Goal: Navigation & Orientation: Find specific page/section

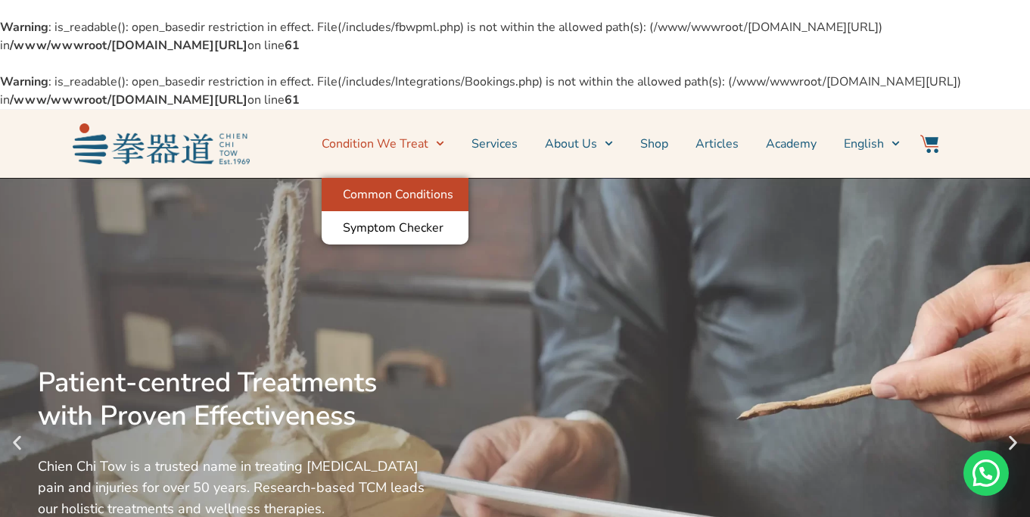
click at [430, 199] on link "Common Conditions" at bounding box center [395, 194] width 147 height 33
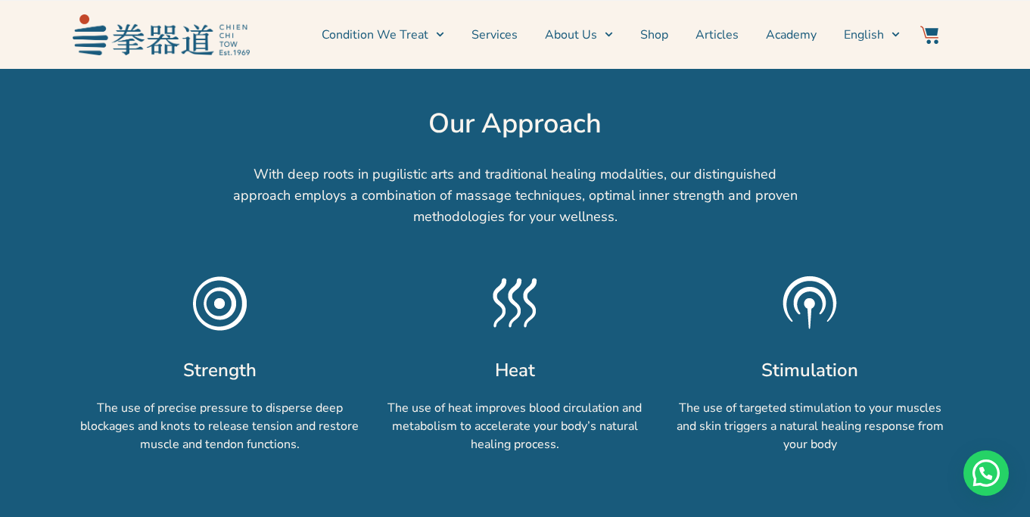
scroll to position [1149, 0]
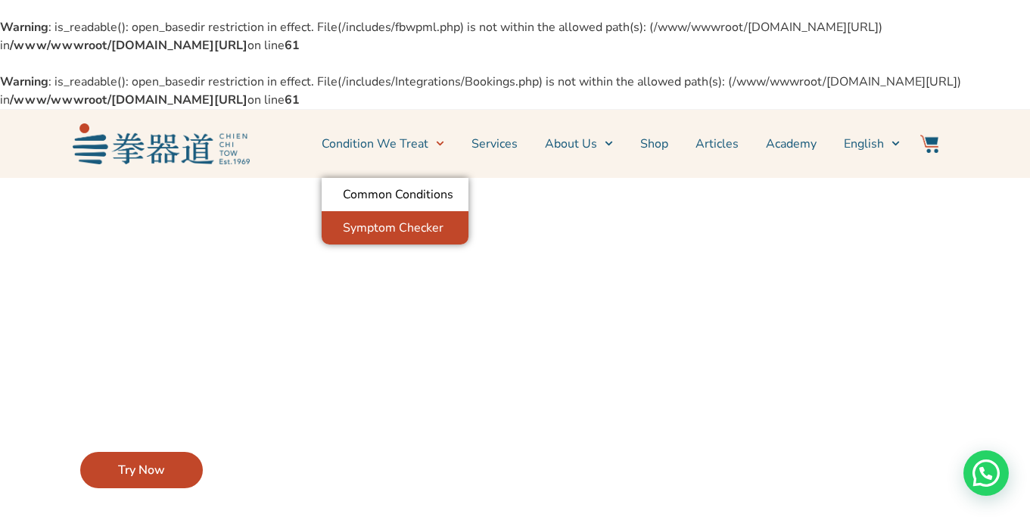
click at [446, 220] on link "Symptom Checker" at bounding box center [395, 227] width 147 height 33
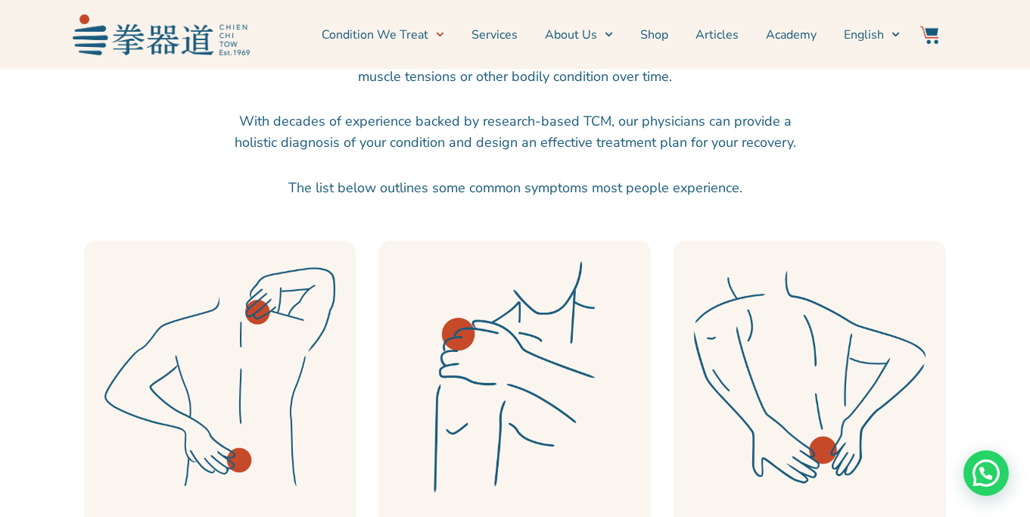
scroll to position [733, 0]
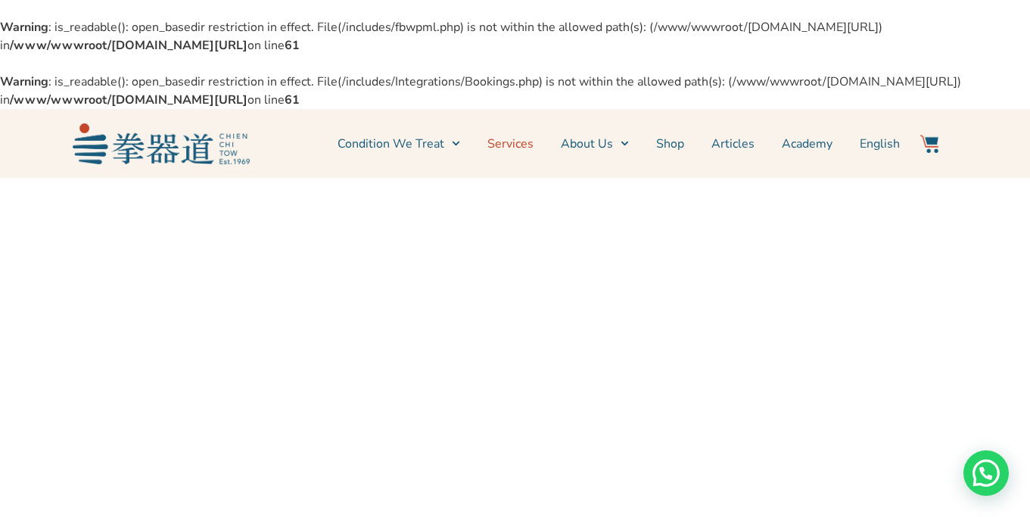
click at [528, 154] on link "Services" at bounding box center [510, 144] width 46 height 38
click at [543, 138] on li "Services" at bounding box center [510, 144] width 73 height 38
click at [517, 144] on link "Services" at bounding box center [510, 144] width 46 height 38
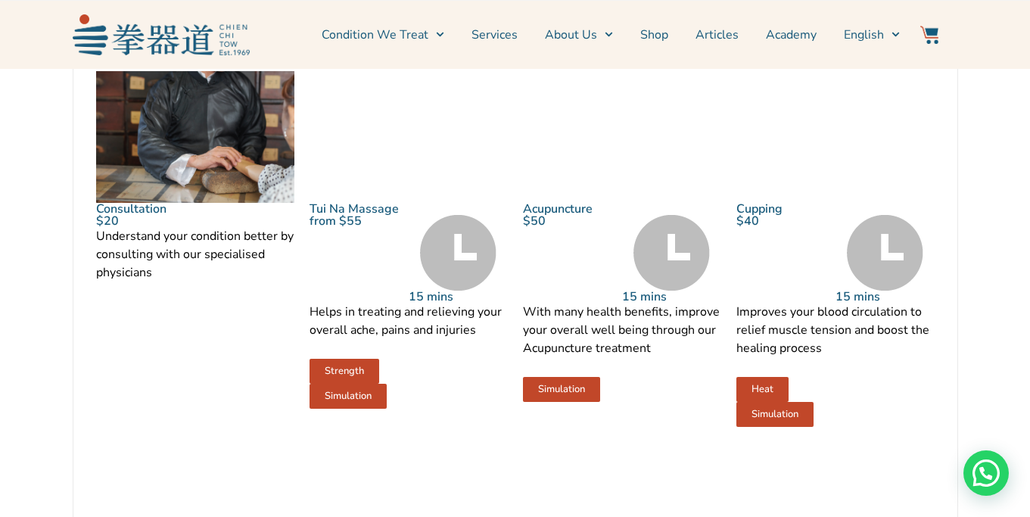
scroll to position [1929, 0]
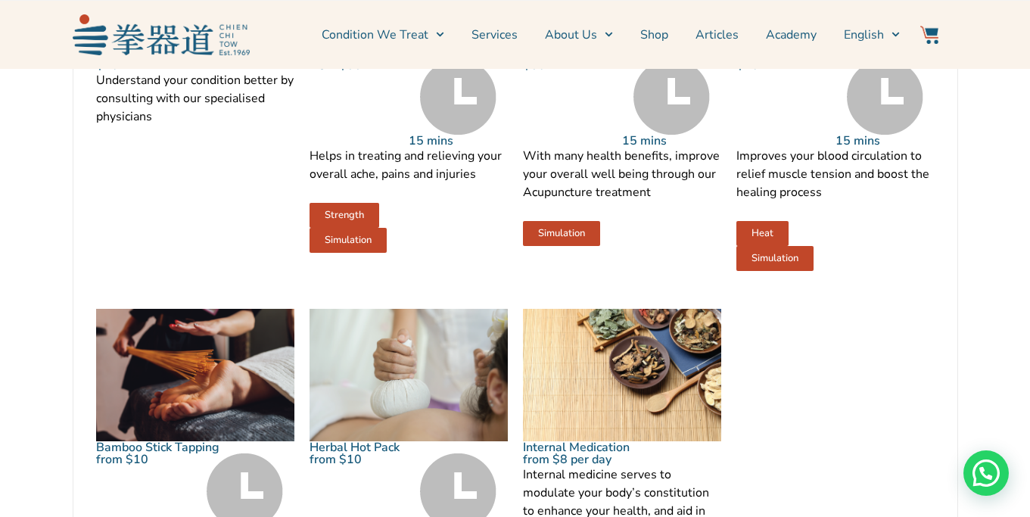
click at [365, 228] on link "Strength" at bounding box center [344, 215] width 70 height 25
click at [402, 51] on link "Condition We Treat" at bounding box center [383, 35] width 123 height 38
click at [392, 183] on p "Helps in treating and relieving your overall ache, pains and injuries" at bounding box center [408, 165] width 198 height 36
click at [350, 61] on link "Tui Na Massage" at bounding box center [353, 53] width 89 height 17
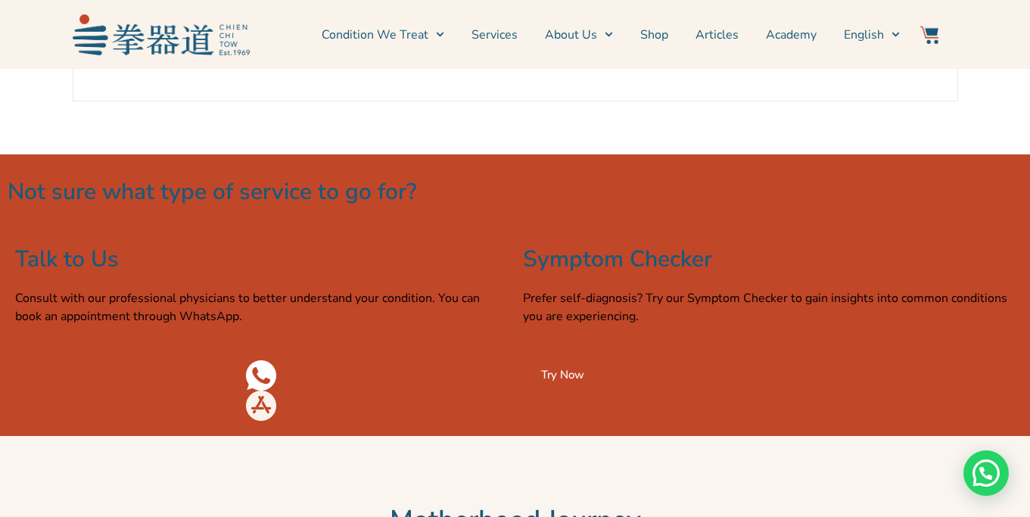
scroll to position [2542, 0]
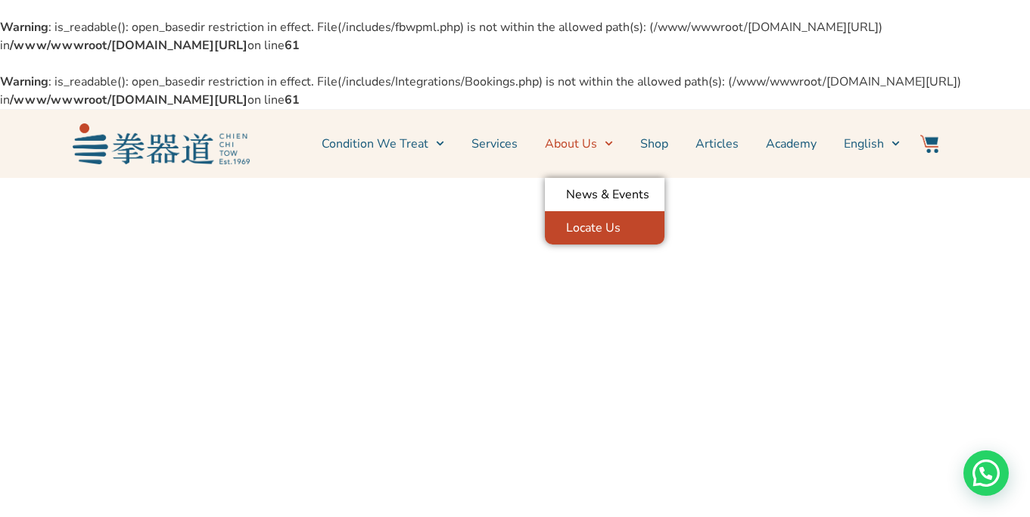
click at [610, 228] on link "Locate Us" at bounding box center [605, 227] width 120 height 33
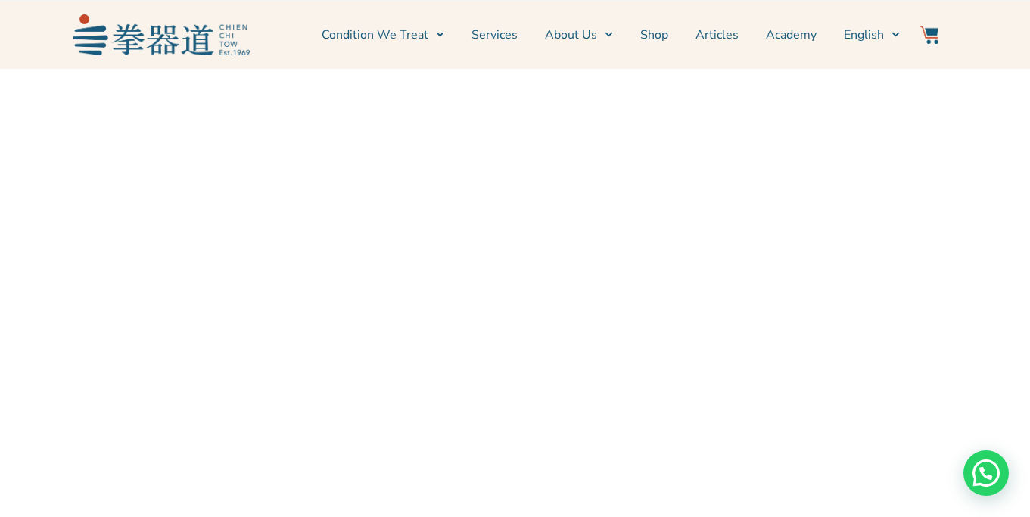
scroll to position [143, 0]
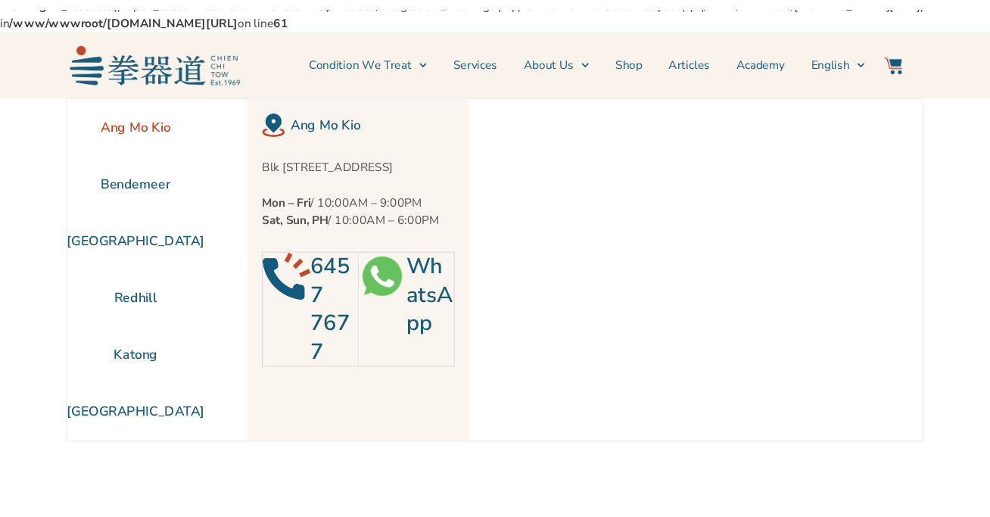
scroll to position [83, 0]
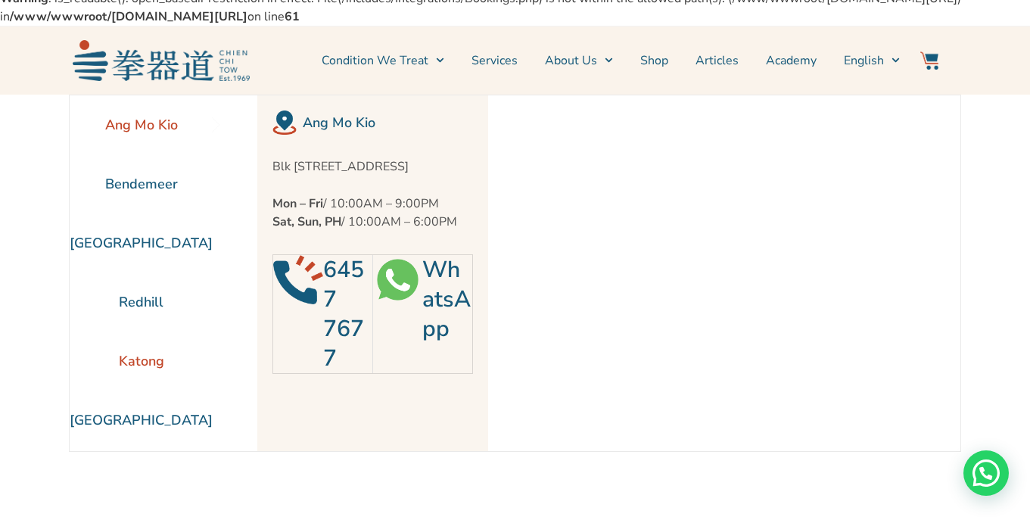
click at [153, 371] on li "Katong" at bounding box center [141, 360] width 143 height 59
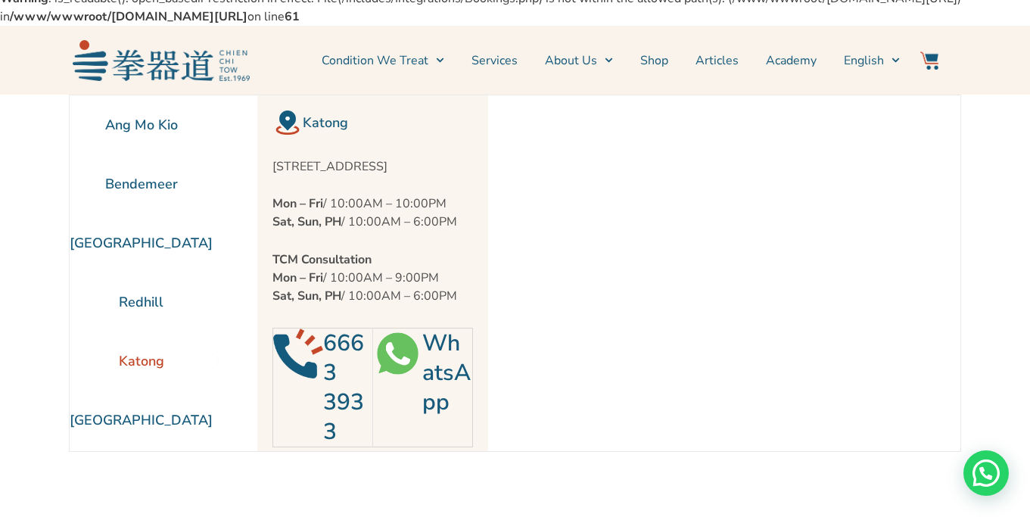
click at [143, 369] on div at bounding box center [143, 369] width 0 height 0
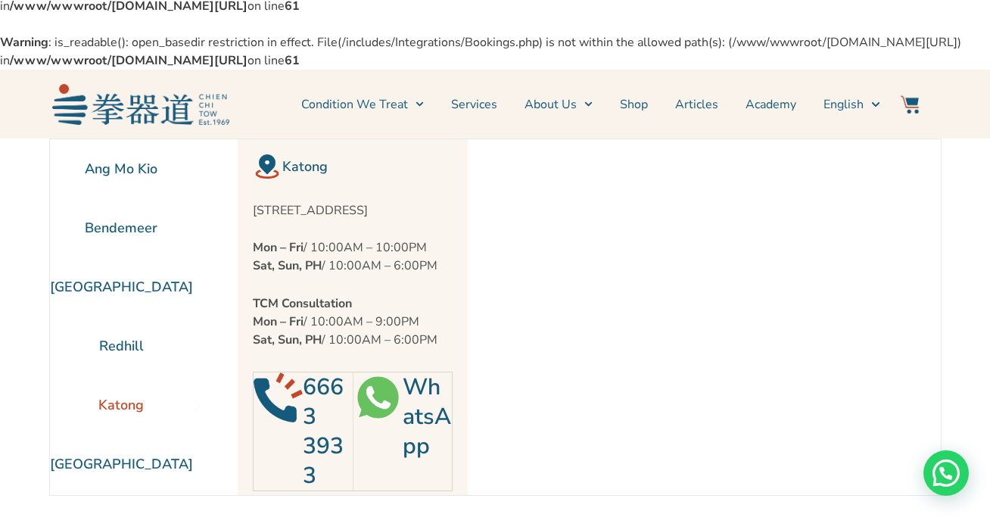
scroll to position [0, 0]
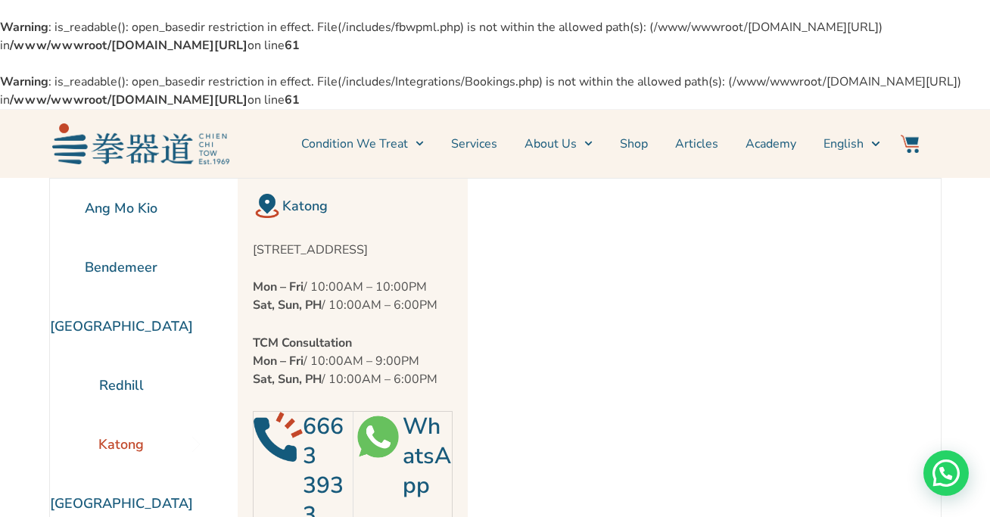
click at [964, 298] on section "Ang Mo Kio Bendemeer Jurong East Redhill Katong" at bounding box center [495, 409] width 990 height 463
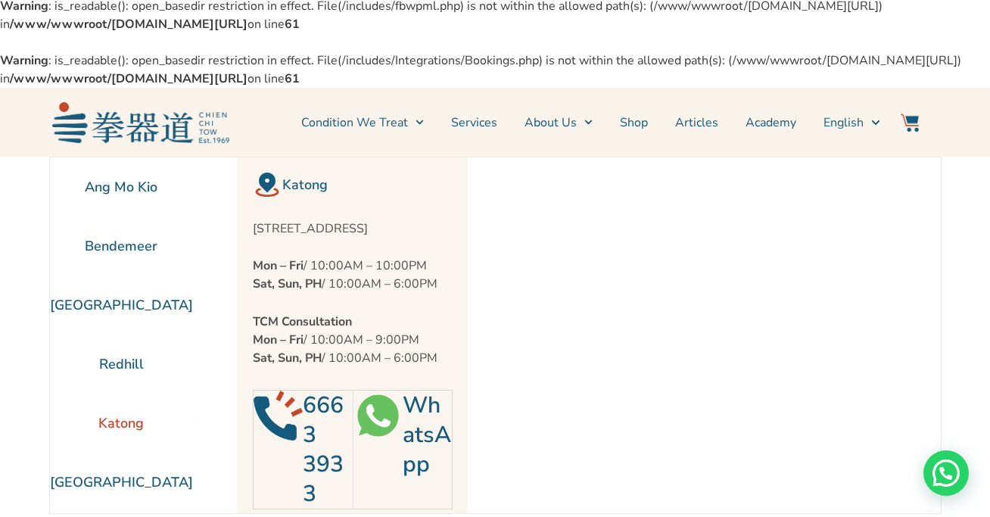
scroll to position [22, 0]
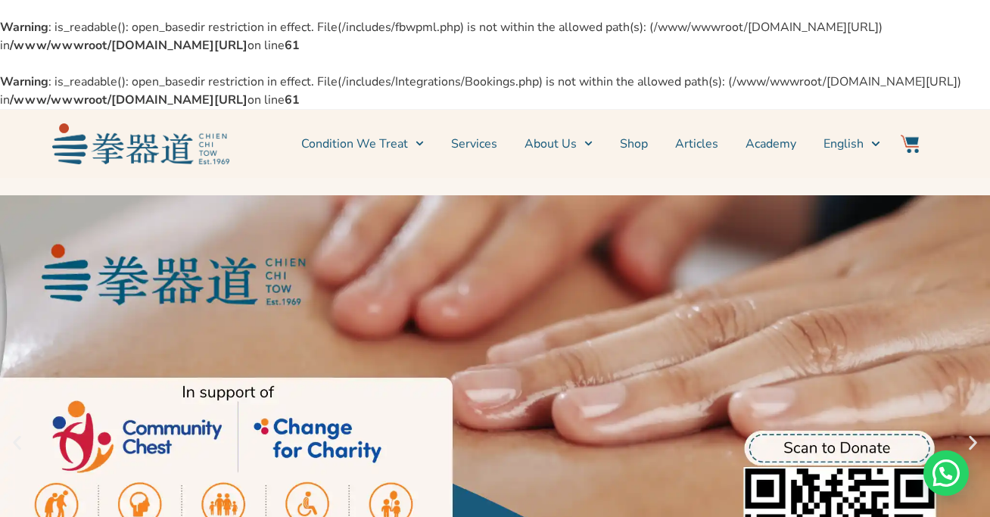
click at [760, 218] on link "2 / 2" at bounding box center [495, 443] width 990 height 530
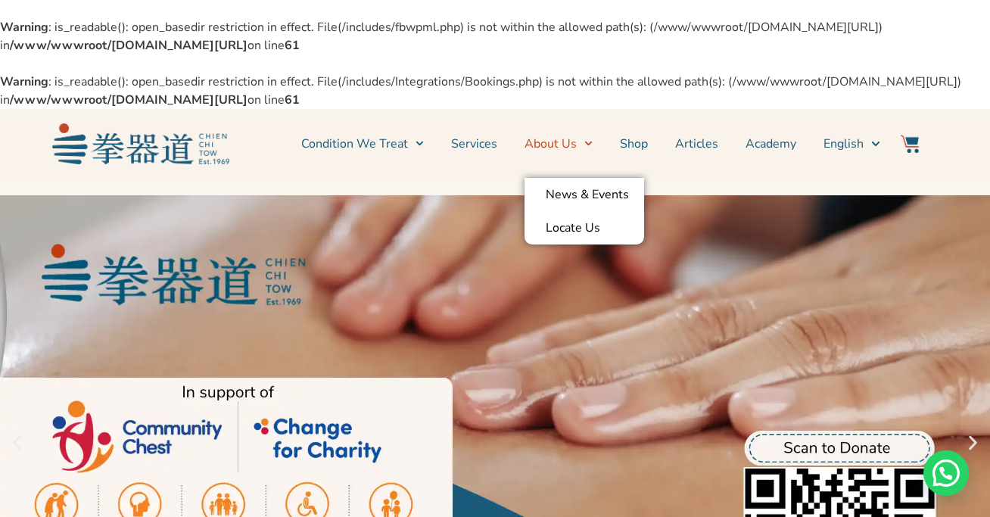
click at [552, 151] on link "About Us" at bounding box center [558, 144] width 68 height 38
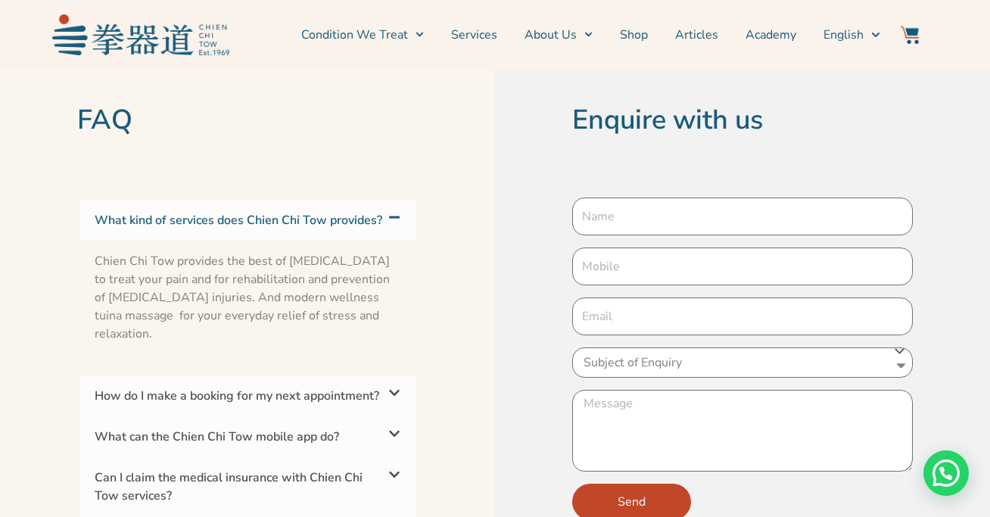
scroll to position [5492, 0]
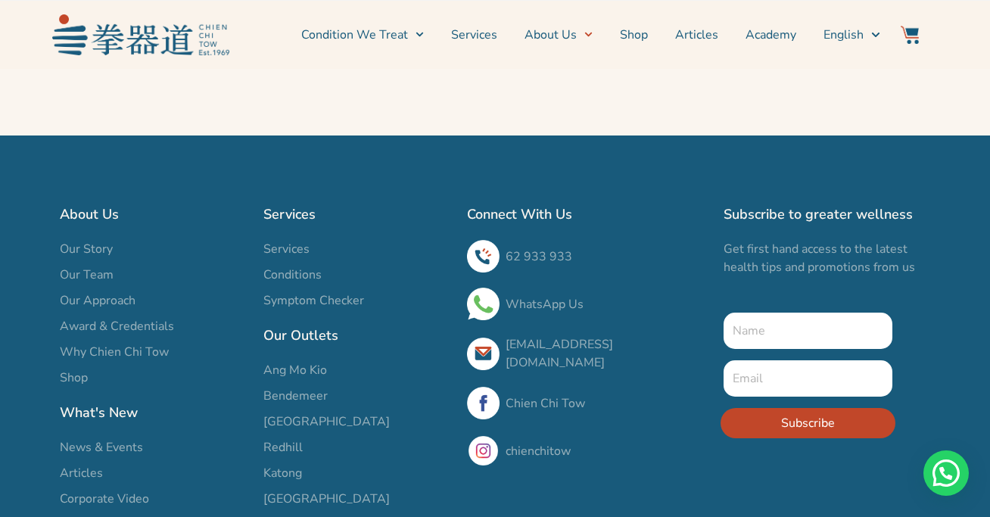
scroll to position [3041, 0]
